Goal: Task Accomplishment & Management: Manage account settings

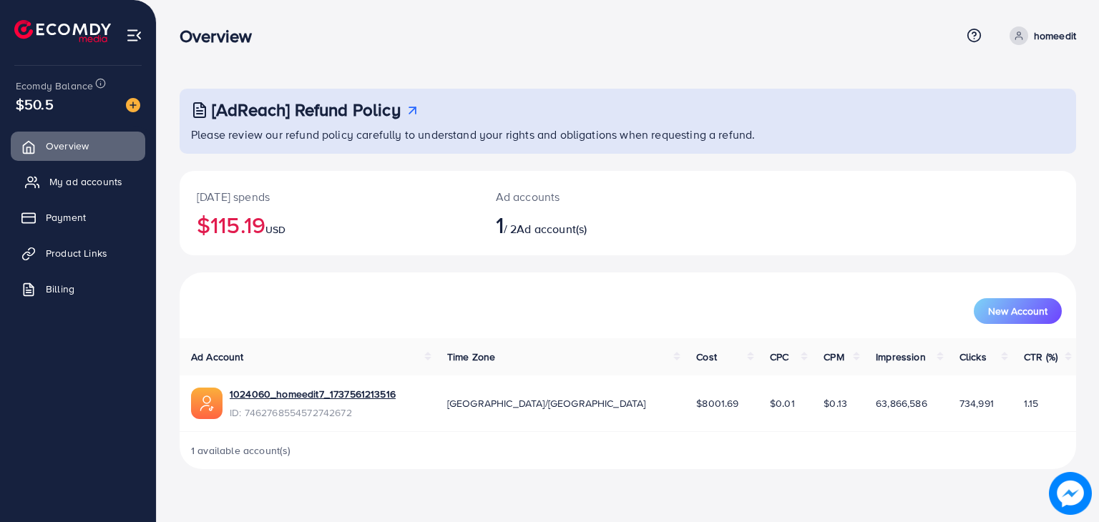
click at [90, 175] on span "My ad accounts" at bounding box center [85, 182] width 73 height 14
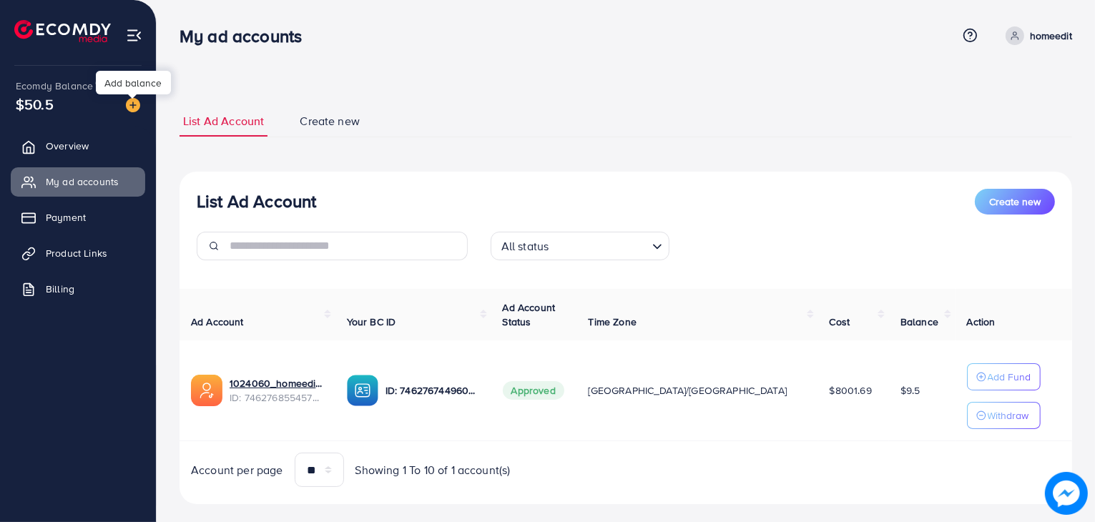
click at [132, 101] on img at bounding box center [133, 105] width 14 height 14
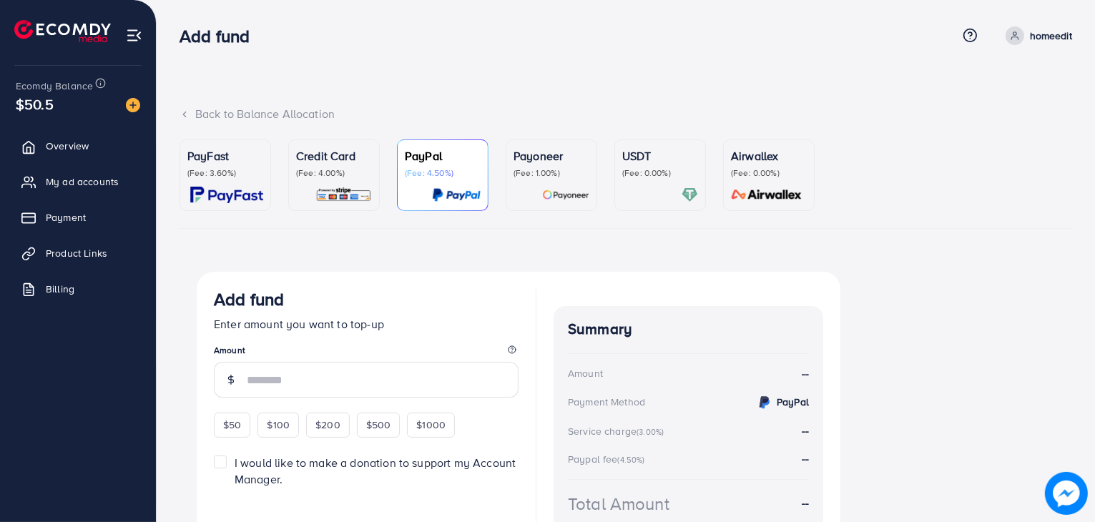
click at [352, 195] on div at bounding box center [334, 195] width 76 height 16
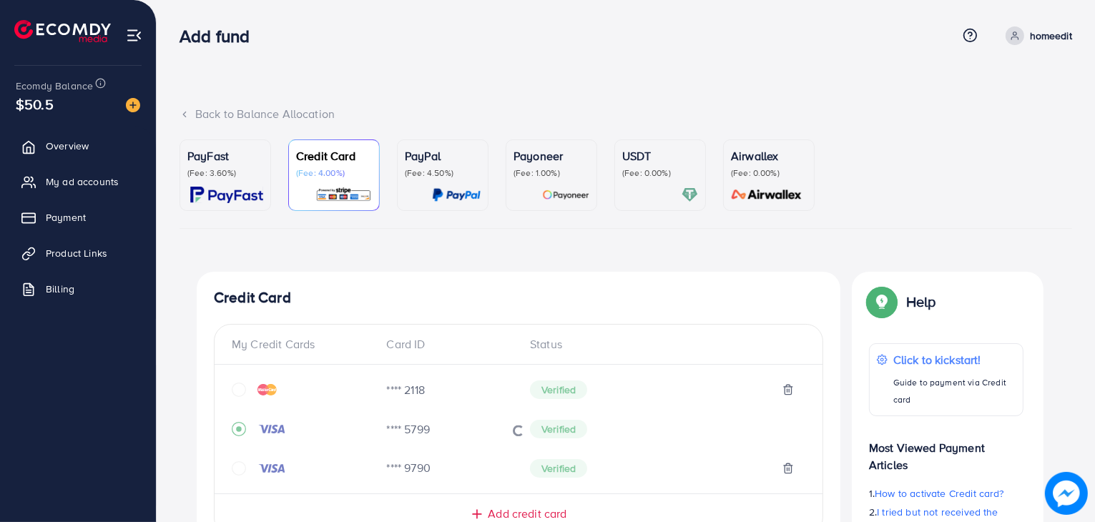
scroll to position [418, 0]
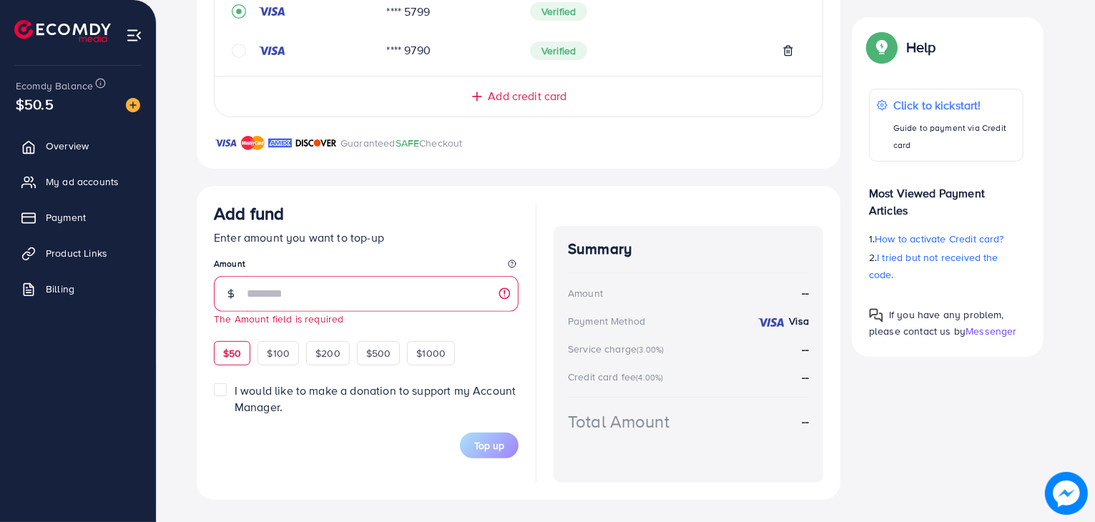
click at [232, 338] on div "$50 $100 $200 $500 $1000" at bounding box center [360, 352] width 293 height 28
click at [226, 361] on div "$50" at bounding box center [232, 353] width 36 height 24
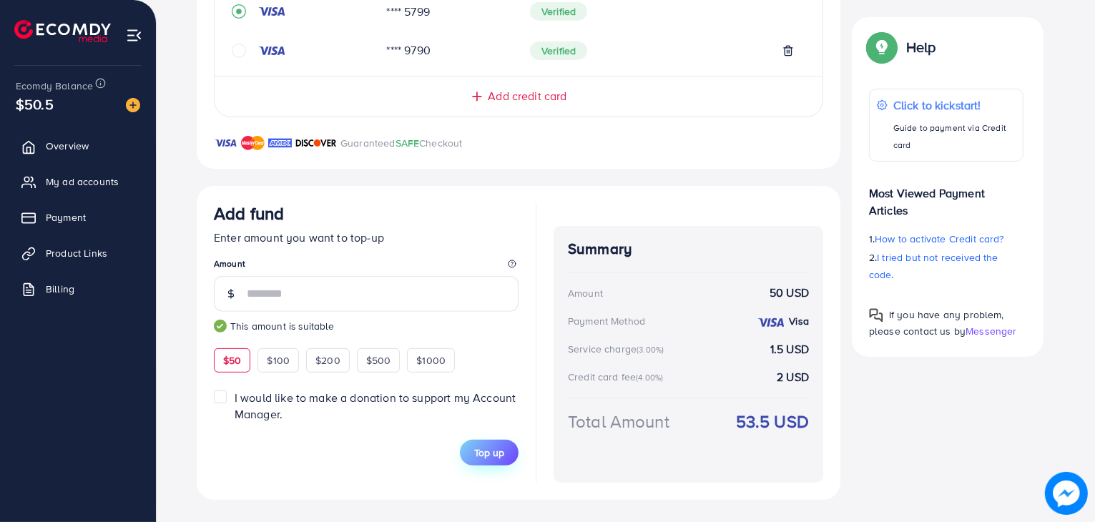
click at [489, 452] on span "Top up" at bounding box center [489, 453] width 30 height 14
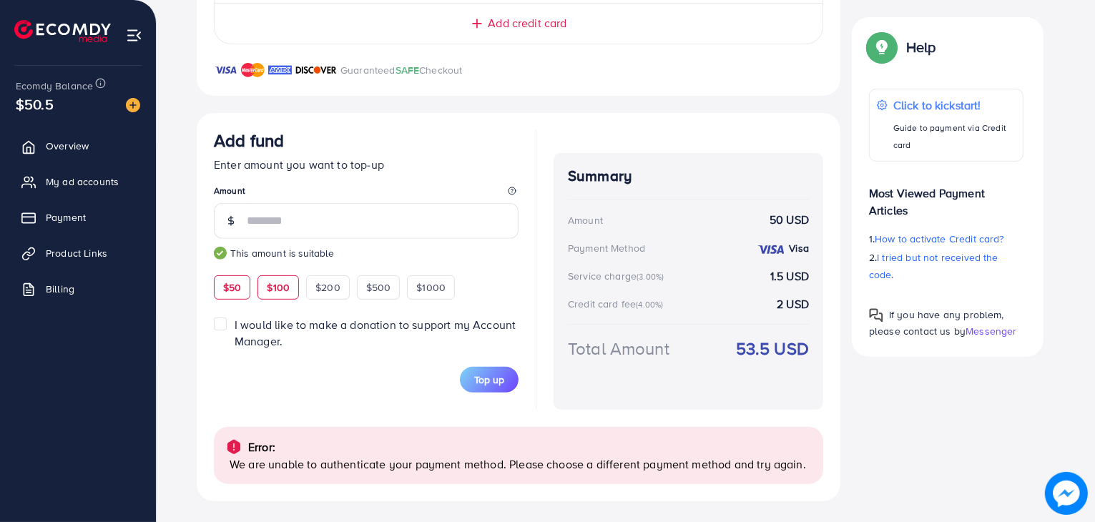
scroll to position [492, 0]
click at [293, 224] on input "**" at bounding box center [383, 220] width 272 height 36
type input "*"
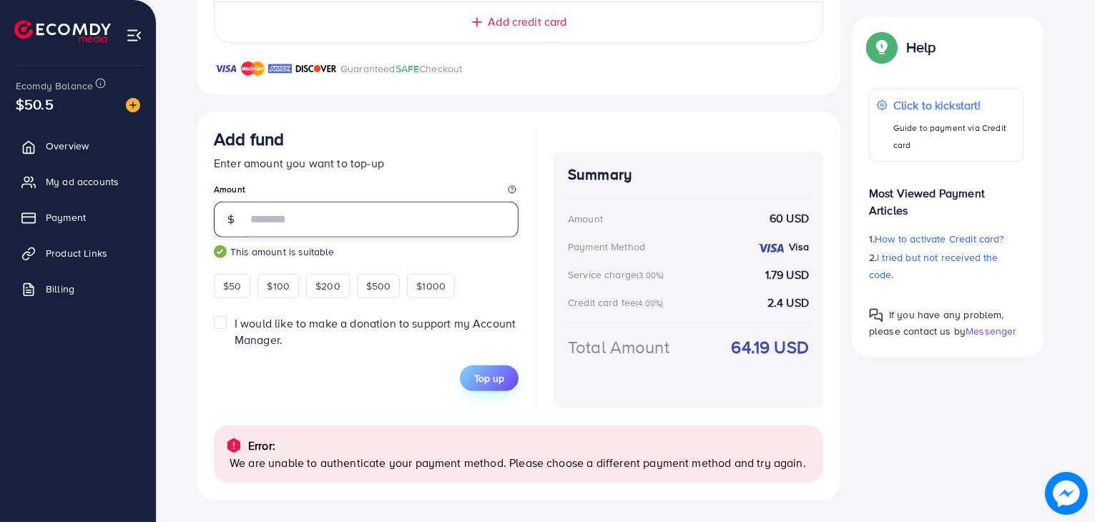
type input "**"
click at [496, 381] on span "Top up" at bounding box center [489, 378] width 30 height 14
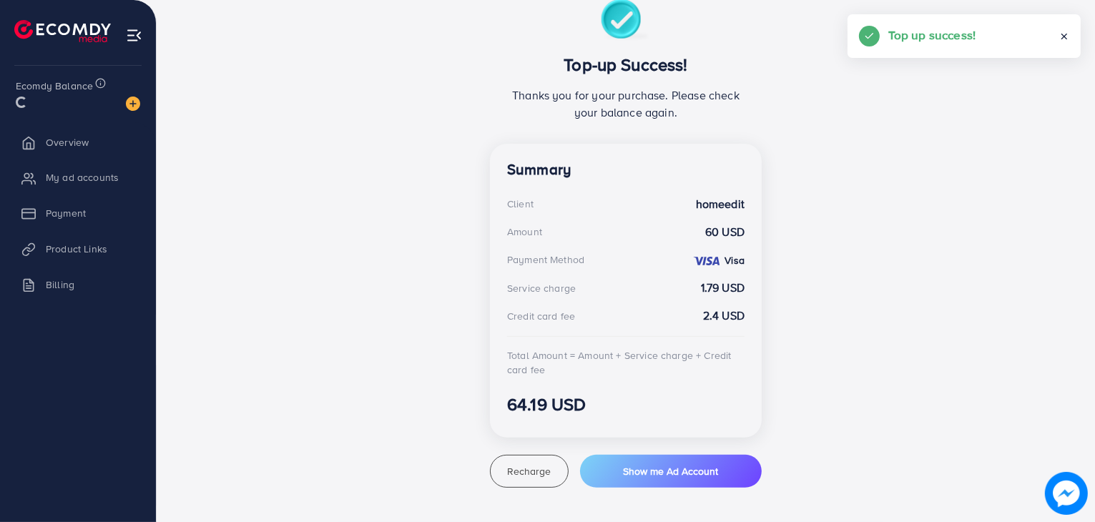
scroll to position [272, 0]
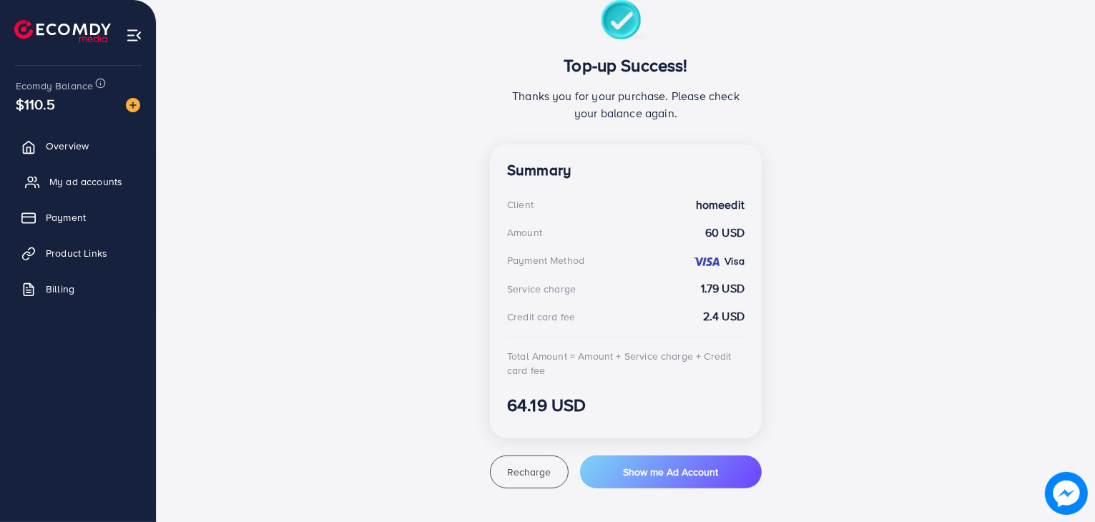
click at [84, 176] on span "My ad accounts" at bounding box center [85, 182] width 73 height 14
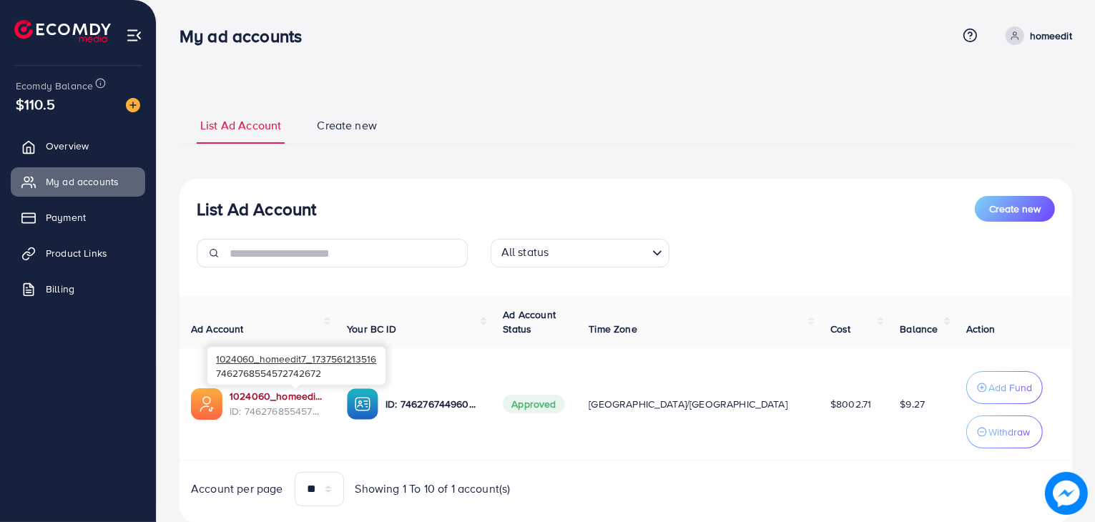
click at [318, 391] on link "1024060_homeedit7_1737561213516" at bounding box center [277, 396] width 94 height 14
